Goal: Task Accomplishment & Management: Complete application form

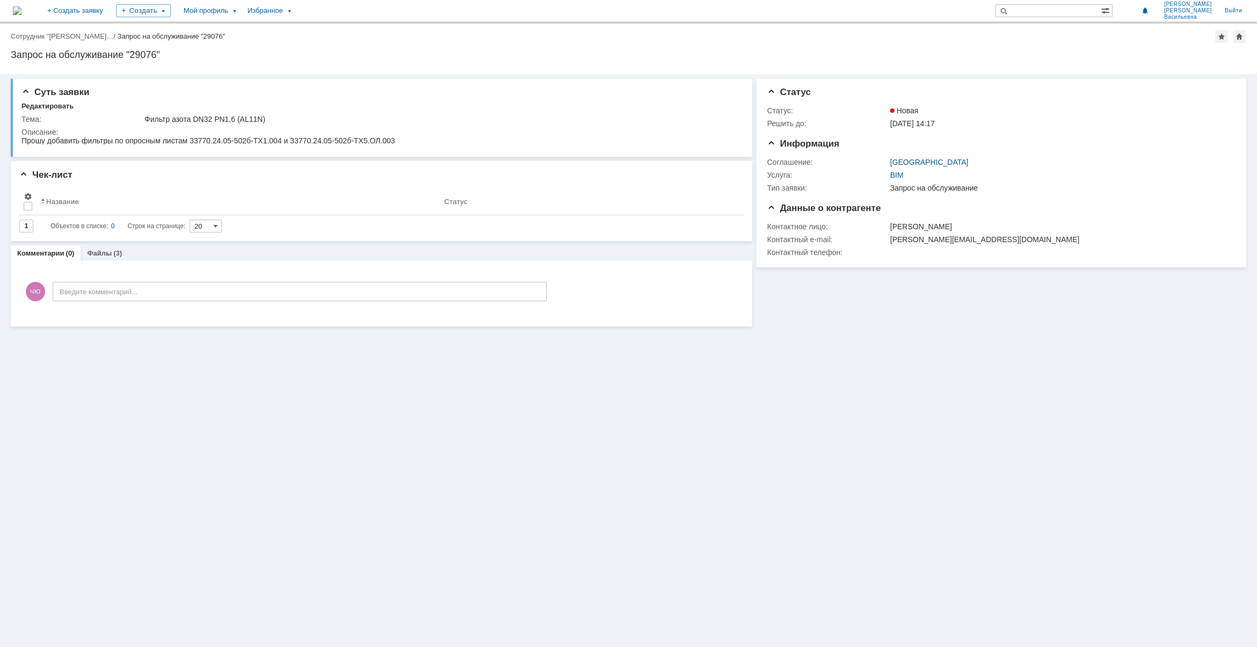
click at [21, 9] on img at bounding box center [17, 10] width 9 height 9
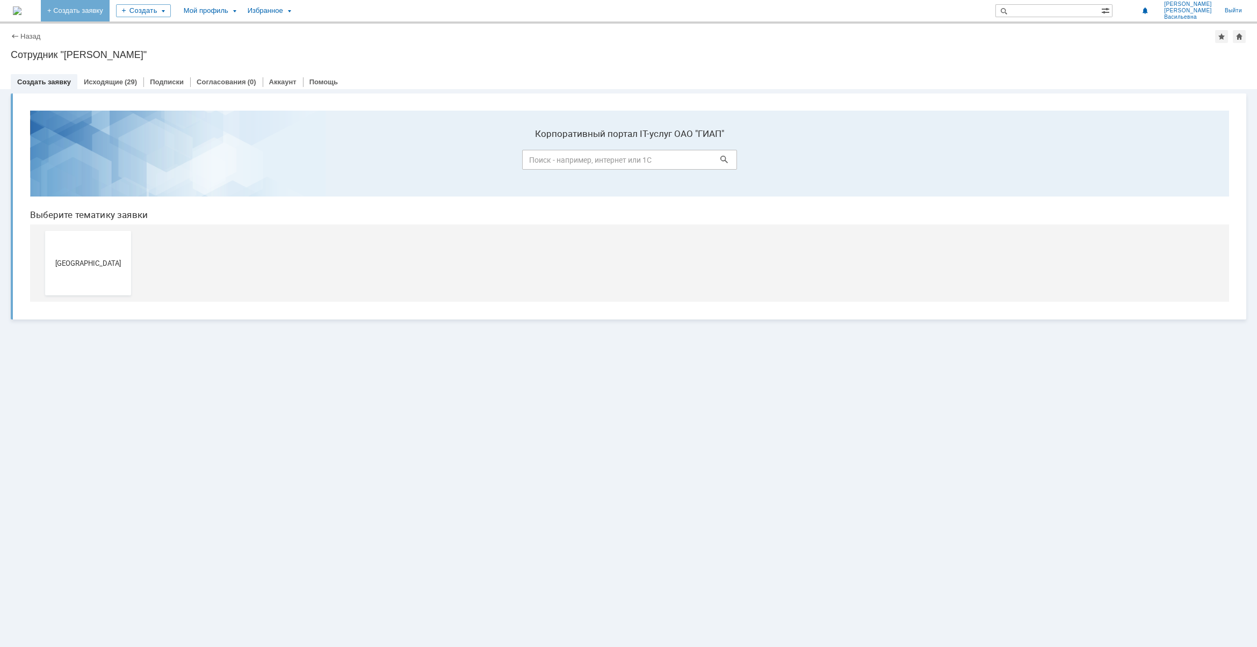
click at [110, 10] on link "+ Создать заявку" at bounding box center [75, 10] width 69 height 21
drag, startPoint x: 75, startPoint y: 261, endPoint x: 114, endPoint y: 386, distance: 131.4
click at [75, 261] on span "[GEOGRAPHIC_DATA]" at bounding box center [88, 263] width 80 height 8
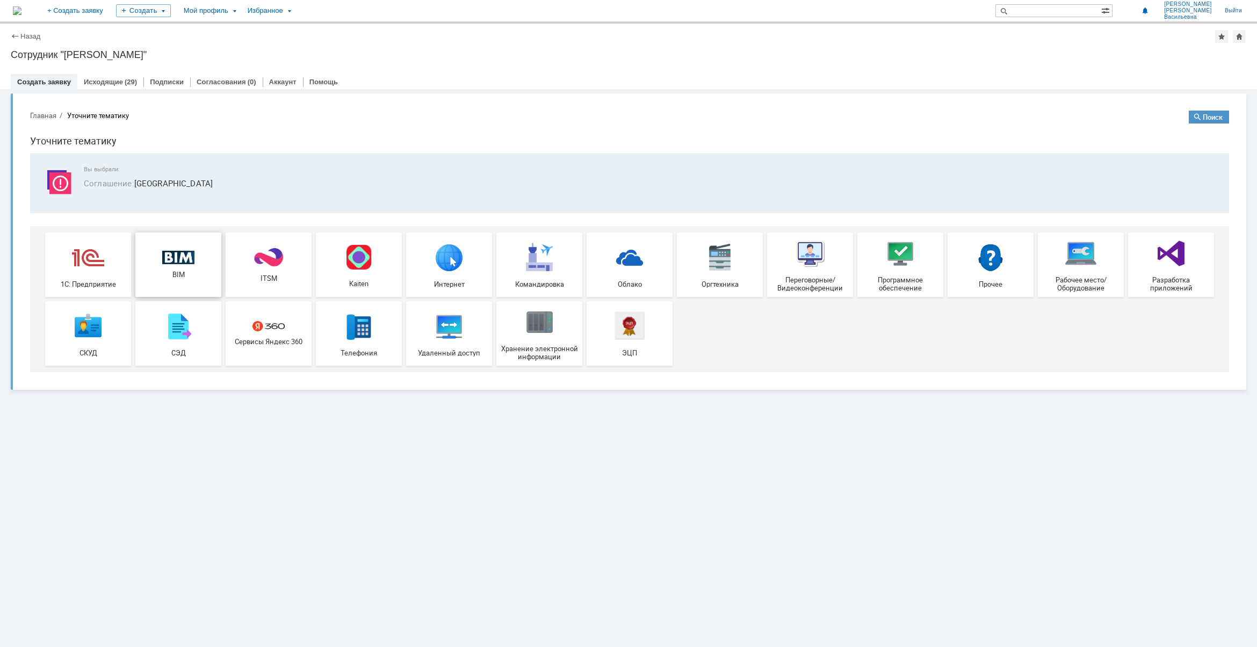
click at [183, 248] on link "BIM" at bounding box center [178, 265] width 86 height 64
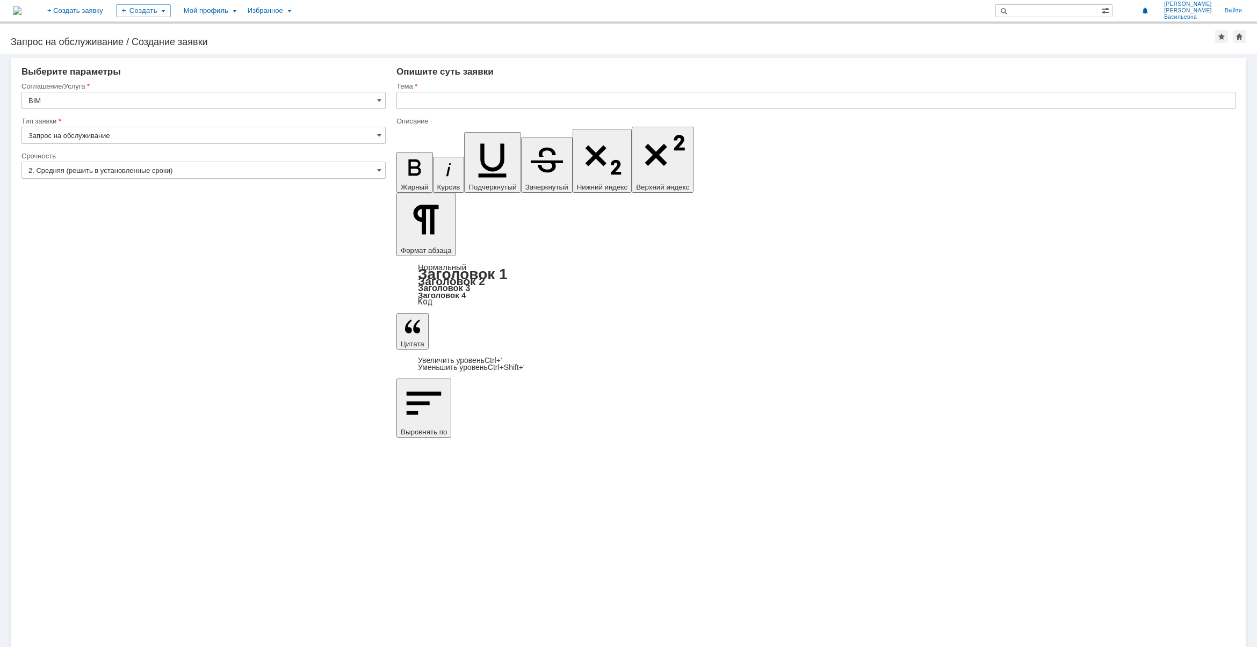
click at [447, 99] on input "text" at bounding box center [816, 100] width 839 height 17
paste input "Огнепреградитель"
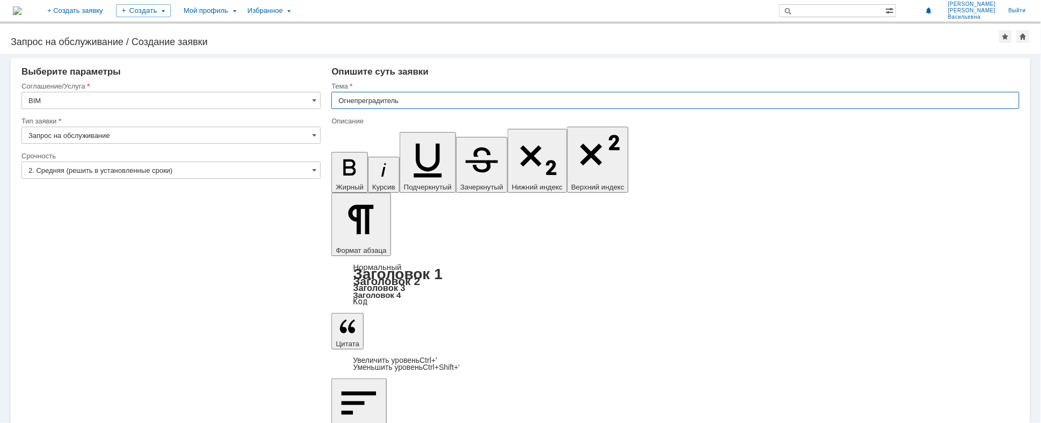
click at [428, 102] on input "Огнепреградитель" at bounding box center [676, 100] width 688 height 17
paste input "FA301"
click at [412, 100] on input "Огнепреградитель поз. FA301, поз." at bounding box center [676, 100] width 688 height 17
drag, startPoint x: 409, startPoint y: 100, endPoint x: 435, endPoint y: 98, distance: 26.4
click at [435, 98] on input "Огнепреградитель поз. FA301, поз." at bounding box center [676, 100] width 688 height 17
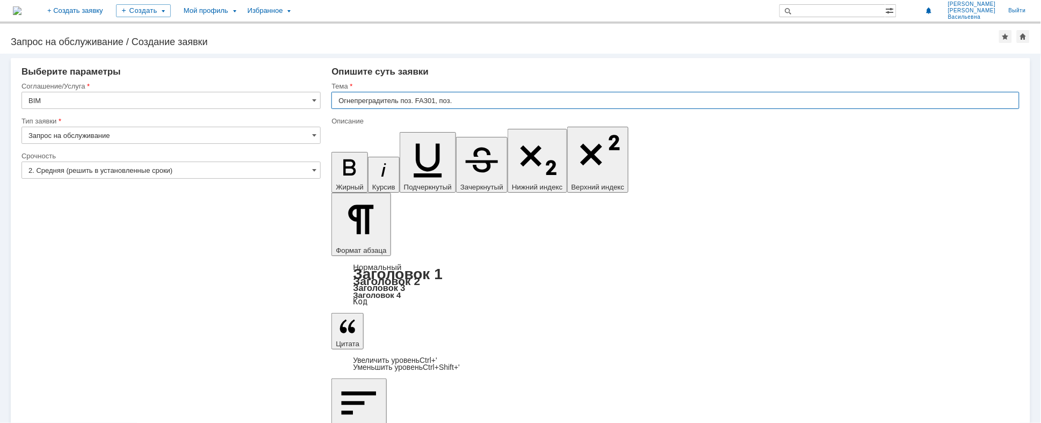
drag, startPoint x: 438, startPoint y: 100, endPoint x: 474, endPoint y: 104, distance: 35.7
click at [474, 104] on input "Огнепреградитель поз. FA301, поз." at bounding box center [676, 100] width 688 height 17
paste input "поз. FA301"
click at [509, 100] on input "Огнепреградитель поз. FA301, поз. FA401" at bounding box center [676, 100] width 688 height 17
type input "Огнепреградитель поз. FA301, поз. FA401"
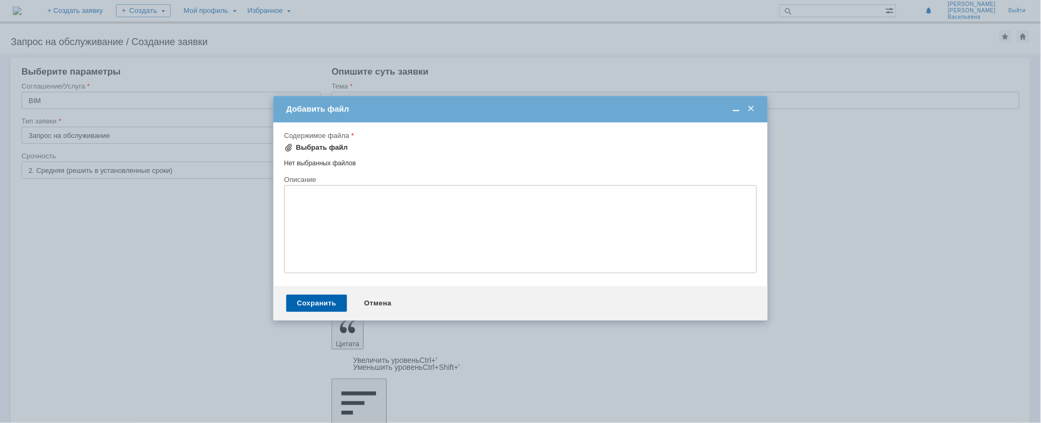
click at [289, 145] on span at bounding box center [288, 147] width 9 height 9
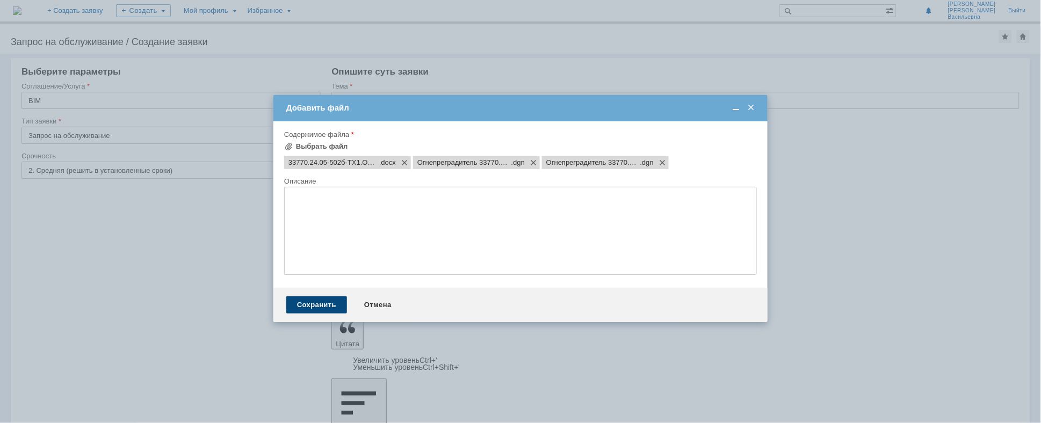
click at [312, 314] on div "Сохранить" at bounding box center [316, 305] width 61 height 17
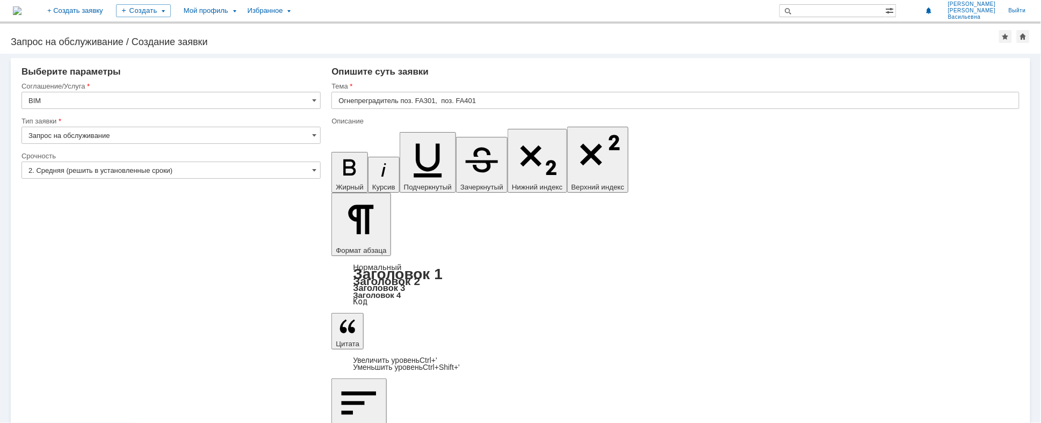
click at [465, 96] on input "Огнепреградитель поз. FA301, поз. FA401" at bounding box center [676, 100] width 688 height 17
click at [490, 95] on input "Огнепреградитель поз. FA301, поз. FA401" at bounding box center [676, 100] width 688 height 17
drag, startPoint x: 490, startPoint y: 100, endPoint x: 505, endPoint y: 100, distance: 15.0
click at [490, 100] on input "Огнепреградитель поз. FA301, поз. FA401 (" at bounding box center [676, 100] width 688 height 17
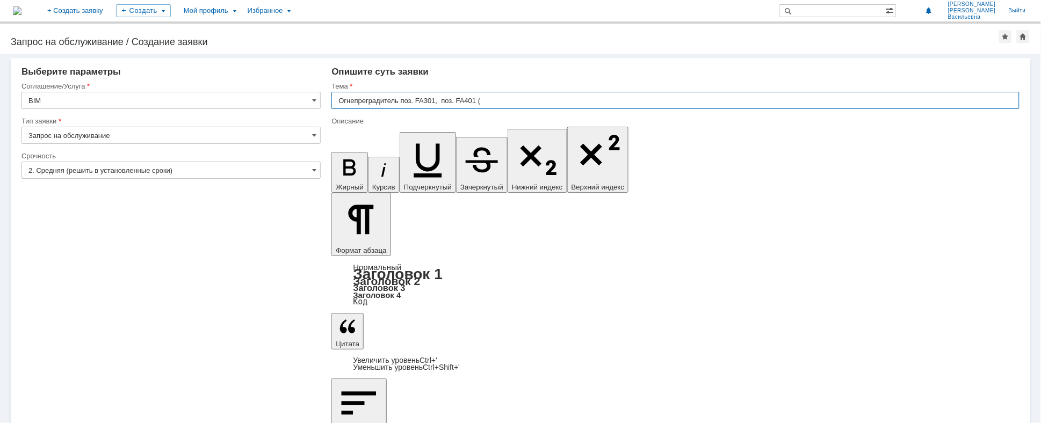
click at [504, 106] on input "Огнепреградитель поз. FA301, поз. FA401 (" at bounding box center [676, 100] width 688 height 17
paste input "AC12N"
type input "Огнепреградитель поз. FA301, поз. FA401 (AC12N)"
click at [519, 101] on input "Огнепреградитель поз. FA301, поз. FA401 (AC12N)" at bounding box center [676, 100] width 688 height 17
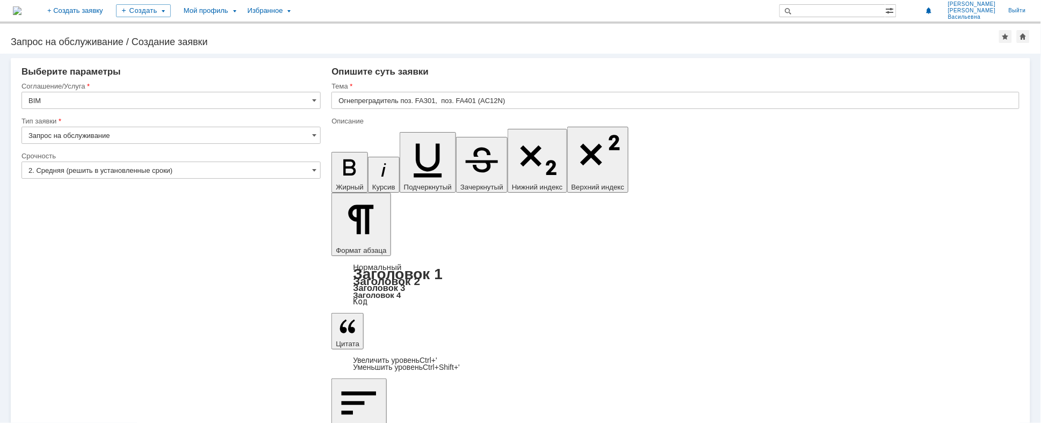
drag, startPoint x: 585, startPoint y: 3863, endPoint x: 665, endPoint y: 3926, distance: 101.5
